Goal: Task Accomplishment & Management: Manage account settings

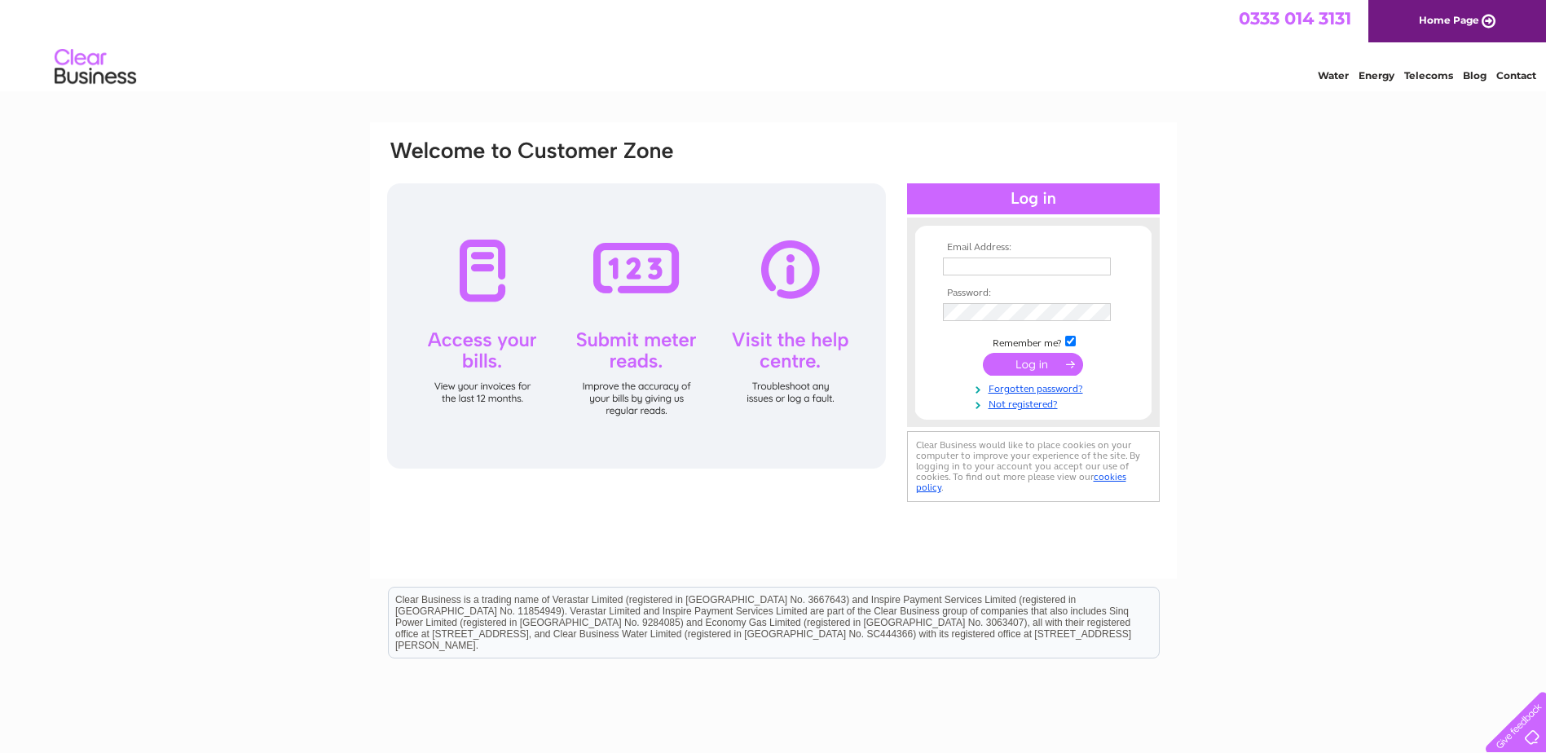
type input "info@highstandardltd.com"
click at [1001, 357] on input "submit" at bounding box center [1033, 364] width 100 height 23
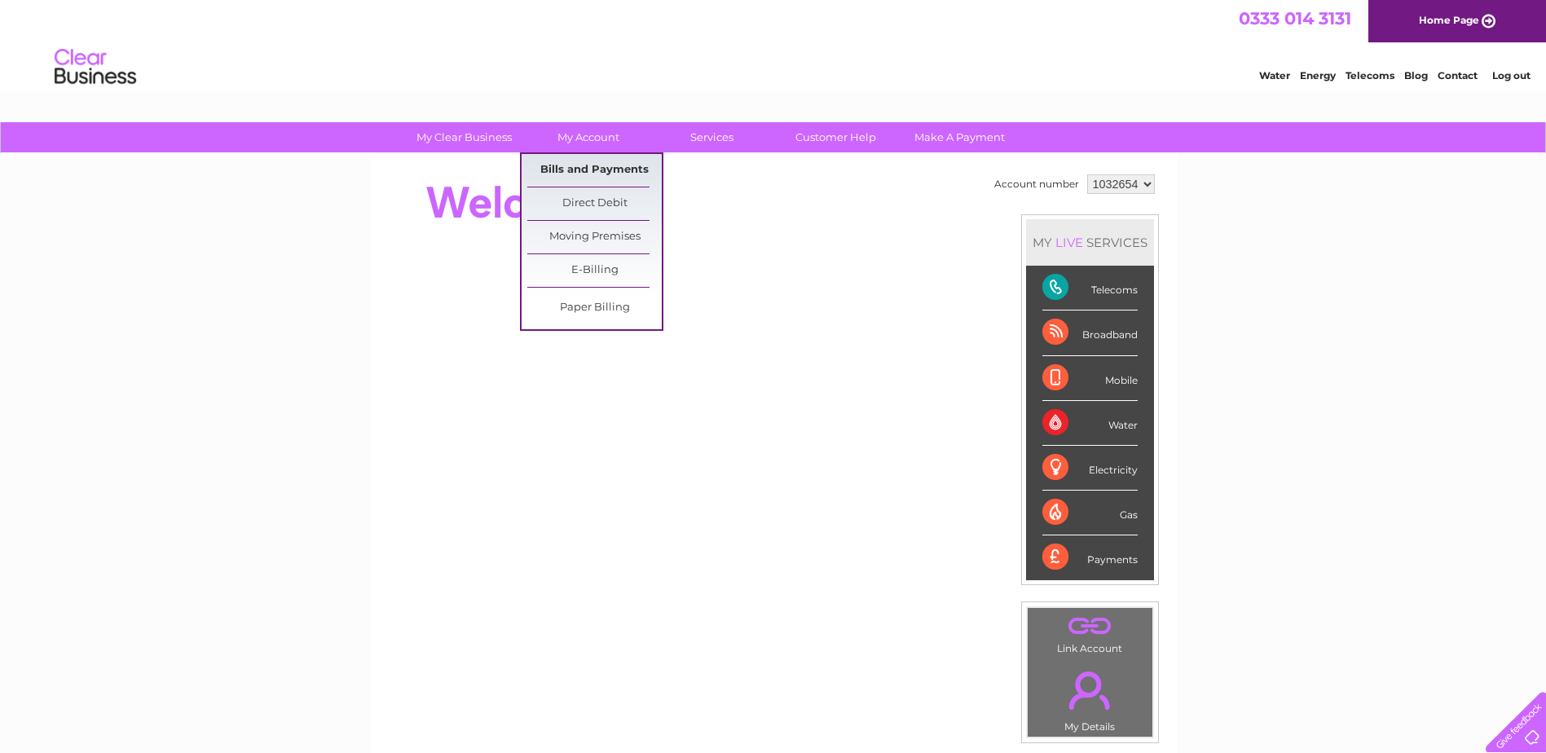
click at [593, 161] on link "Bills and Payments" at bounding box center [594, 170] width 134 height 33
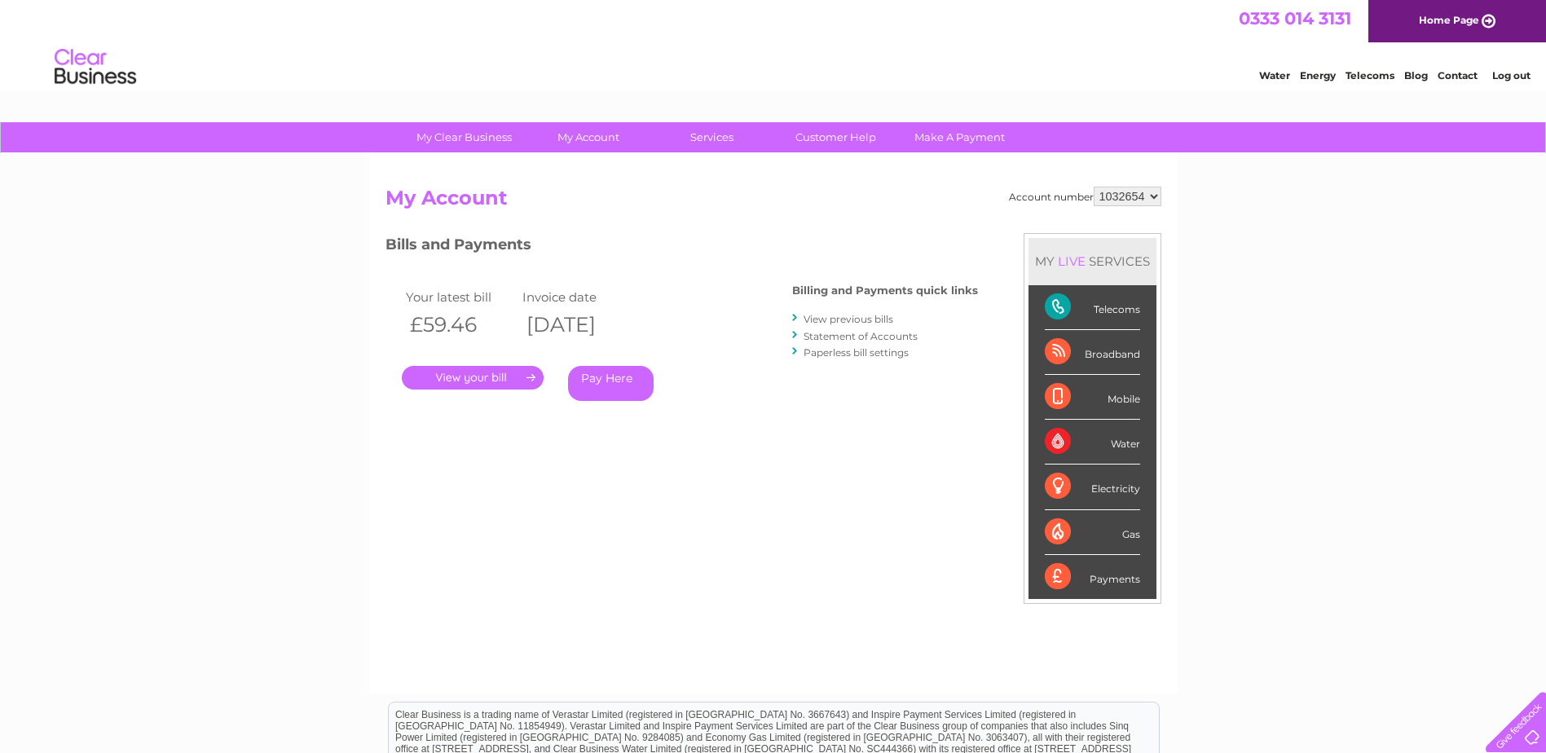
click at [844, 320] on link "View previous bills" at bounding box center [849, 319] width 90 height 12
